Goal: Task Accomplishment & Management: Use online tool/utility

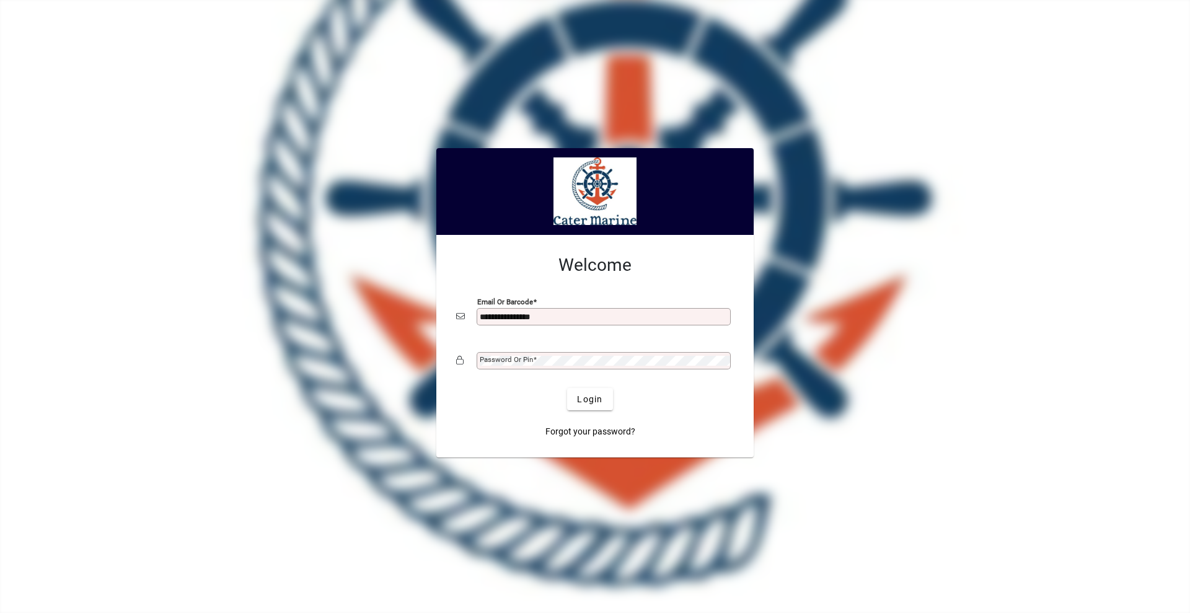
type input "**********"
click at [567, 388] on button "Login" at bounding box center [589, 399] width 45 height 22
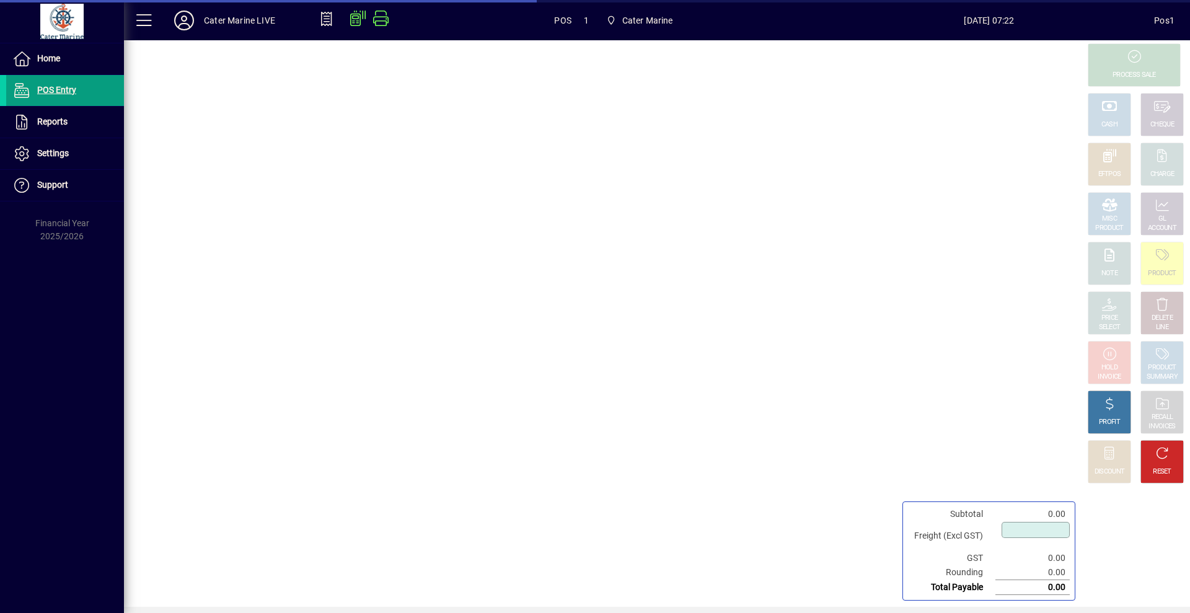
type input "****"
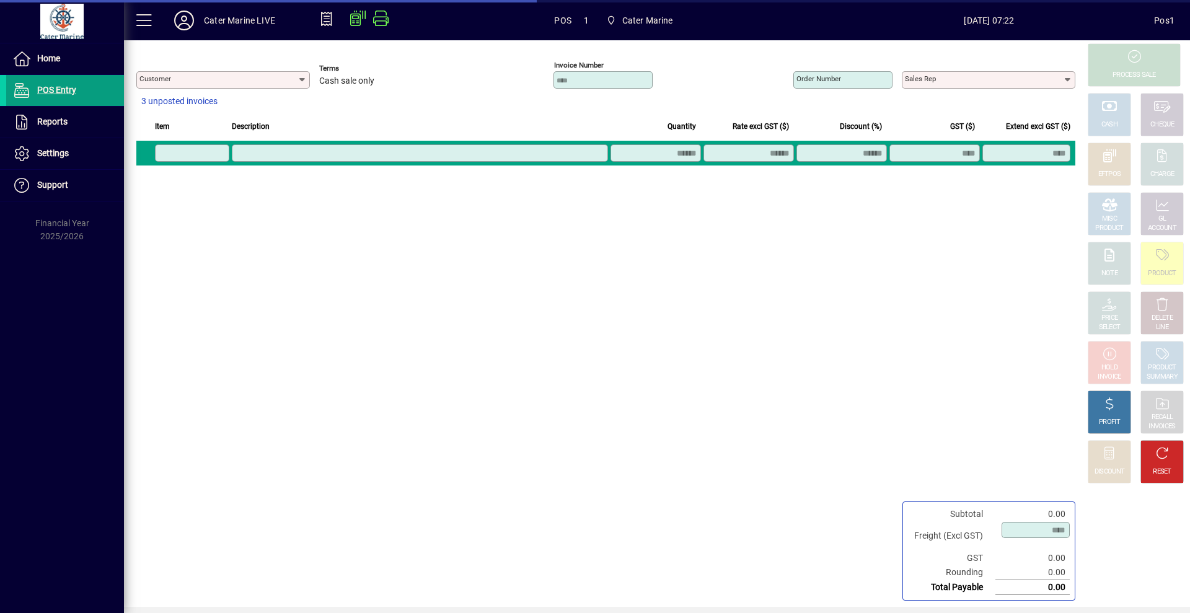
type input "**********"
